Goal: Check status: Check status

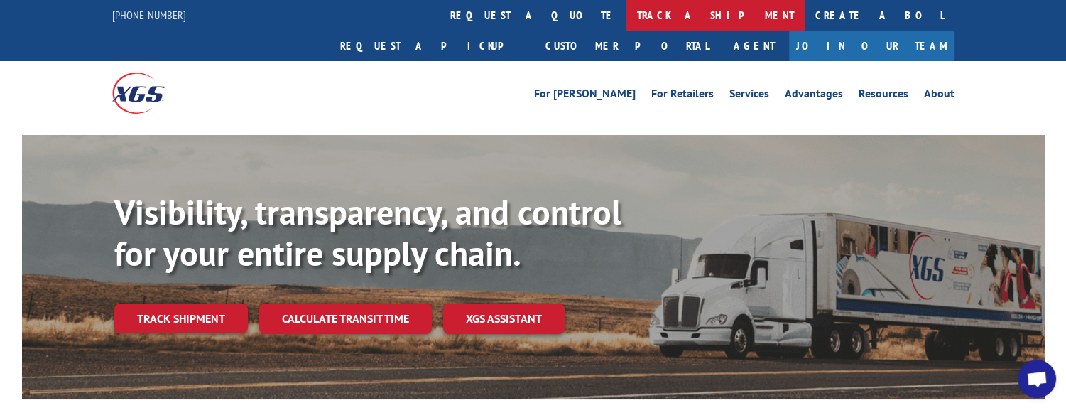
click at [626, 15] on link "track a shipment" at bounding box center [715, 15] width 178 height 31
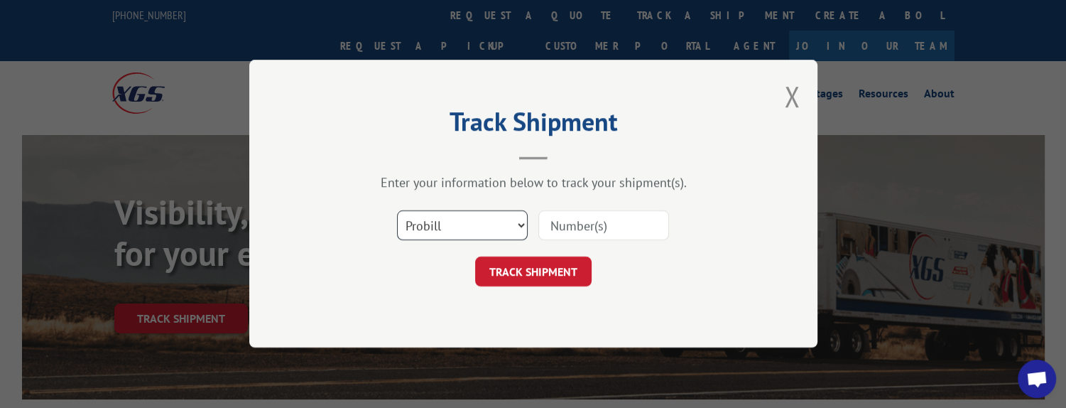
click at [520, 225] on select "Select category... Probill BOL PO" at bounding box center [462, 226] width 131 height 30
select select "bol"
click at [397, 211] on select "Select category... Probill BOL PO" at bounding box center [462, 226] width 131 height 30
click at [585, 227] on input at bounding box center [603, 226] width 131 height 30
type input "HKY760113063"
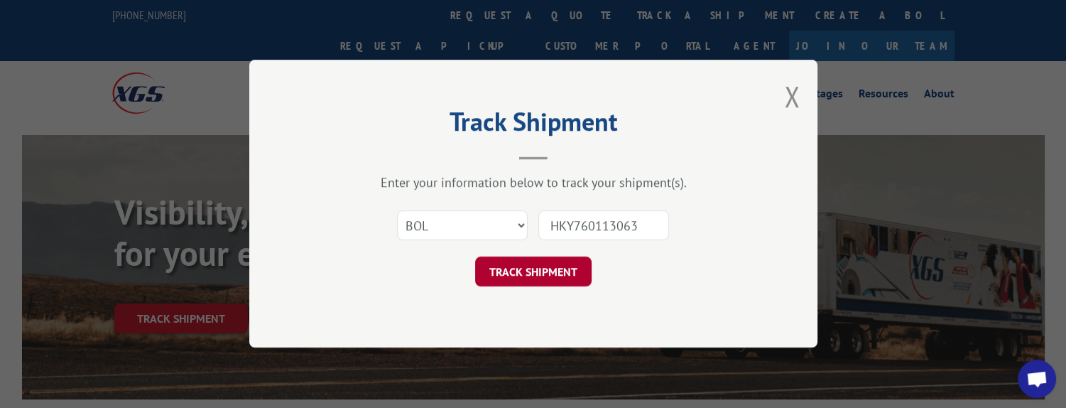
click at [561, 277] on button "TRACK SHIPMENT" at bounding box center [533, 272] width 116 height 30
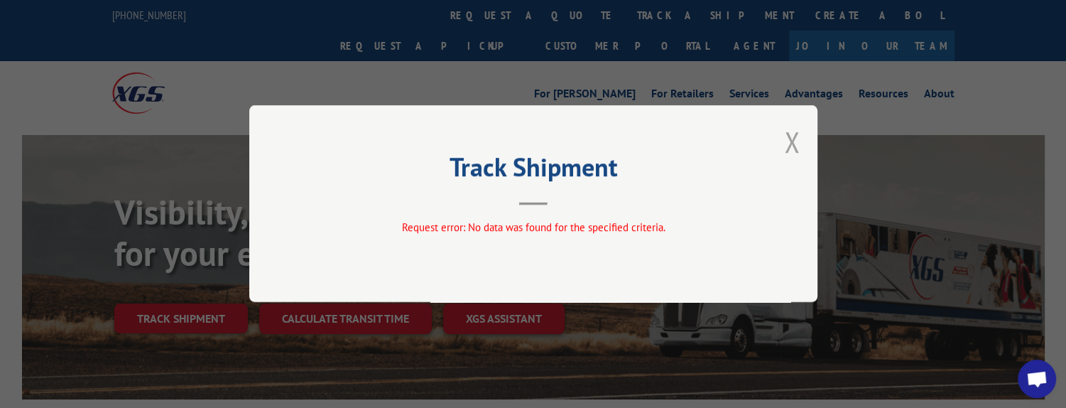
click at [787, 146] on button "Close modal" at bounding box center [792, 142] width 16 height 38
